Goal: Transaction & Acquisition: Purchase product/service

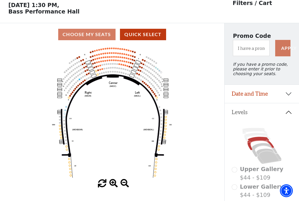
scroll to position [27, 0]
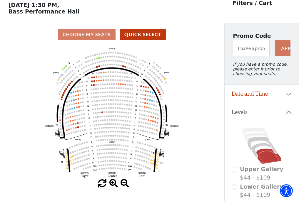
scroll to position [27, 0]
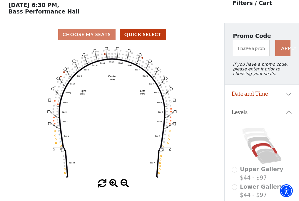
scroll to position [27, 0]
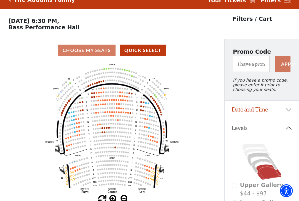
scroll to position [27, 0]
